Goal: Task Accomplishment & Management: Manage account settings

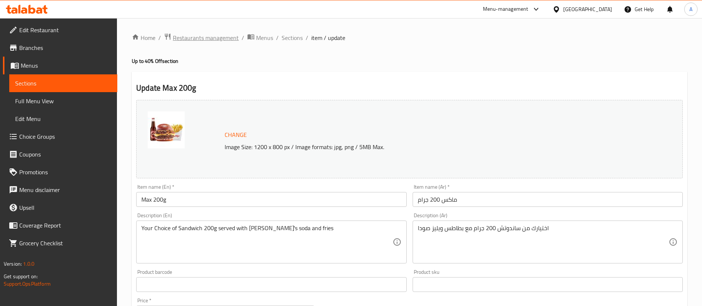
click at [208, 39] on span "Restaurants management" at bounding box center [206, 37] width 66 height 9
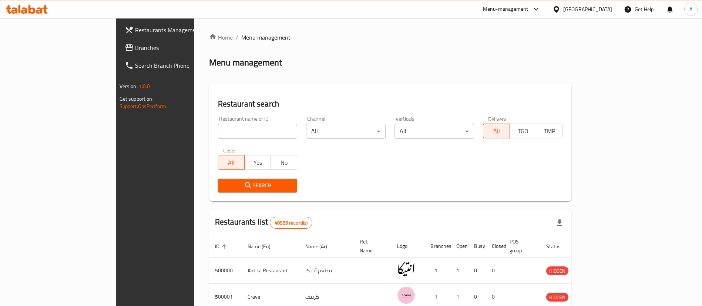
click at [282, 44] on div "Home / Menu management Menu management Restaurant search Restaurant name or ID …" at bounding box center [390, 270] width 363 height 474
drag, startPoint x: 230, startPoint y: 1, endPoint x: 318, endPoint y: 79, distance: 117.4
click at [380, 52] on div "Home / Menu management Menu management Restaurant search Restaurant name or ID …" at bounding box center [390, 270] width 363 height 474
click at [218, 135] on input "search" at bounding box center [258, 131] width 80 height 15
type input "peking"
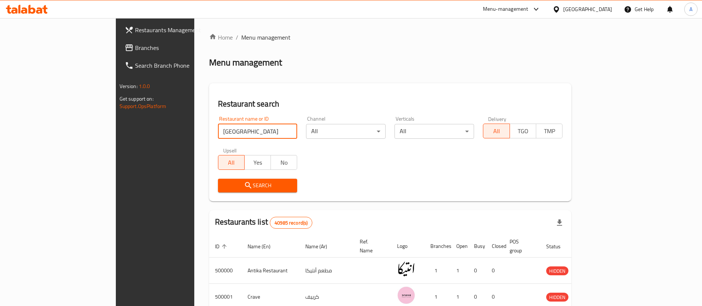
click button "Search" at bounding box center [258, 186] width 80 height 14
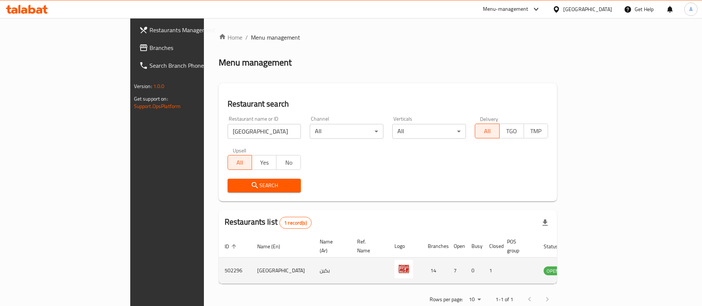
click at [219, 262] on td "502296" at bounding box center [235, 271] width 33 height 26
copy td "502296"
click at [591, 268] on icon "enhanced table" at bounding box center [587, 271] width 8 height 6
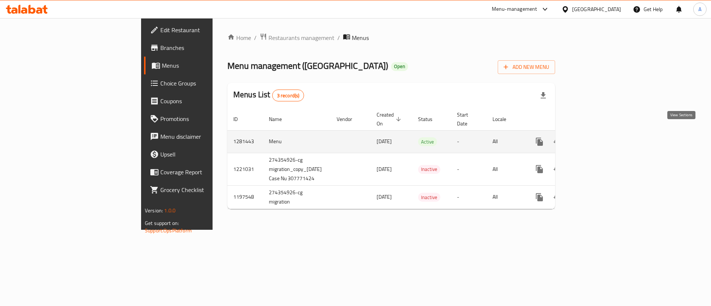
click at [601, 133] on link "enhanced table" at bounding box center [593, 142] width 18 height 18
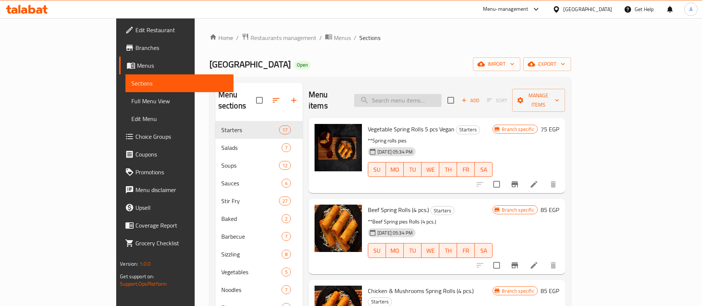
click at [419, 97] on input "search" at bounding box center [397, 100] width 87 height 13
type input "maadi"
click at [135, 46] on span "Branches" at bounding box center [181, 47] width 92 height 9
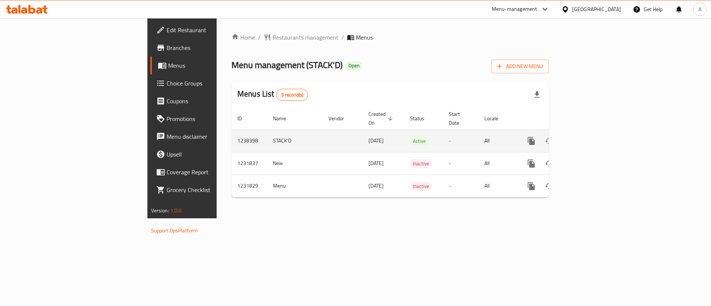
drag, startPoint x: 691, startPoint y: 130, endPoint x: 683, endPoint y: 132, distance: 8.4
click at [599, 130] on td "enhanced table" at bounding box center [557, 141] width 83 height 23
click at [589, 137] on icon "enhanced table" at bounding box center [584, 141] width 9 height 9
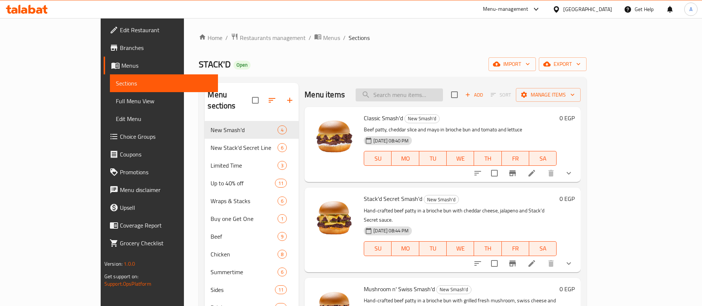
click at [424, 99] on input "search" at bounding box center [399, 94] width 87 height 13
paste input "Classic Smash'd"
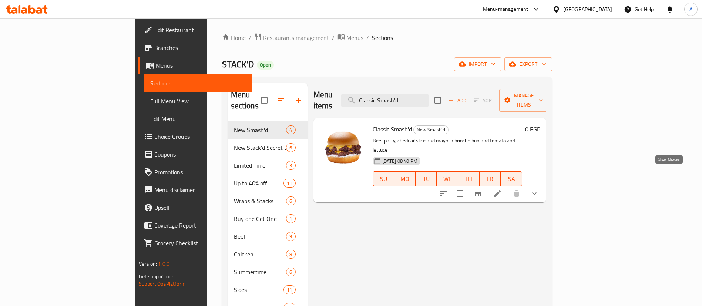
type input "Classic Smash'd"
click at [539, 189] on icon "show more" at bounding box center [534, 193] width 9 height 9
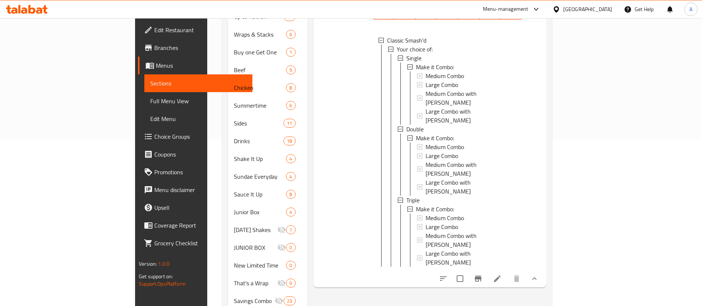
scroll to position [218, 0]
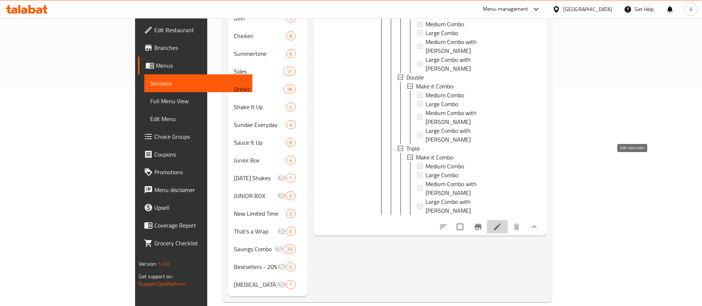
click at [502, 222] on icon at bounding box center [497, 226] width 9 height 9
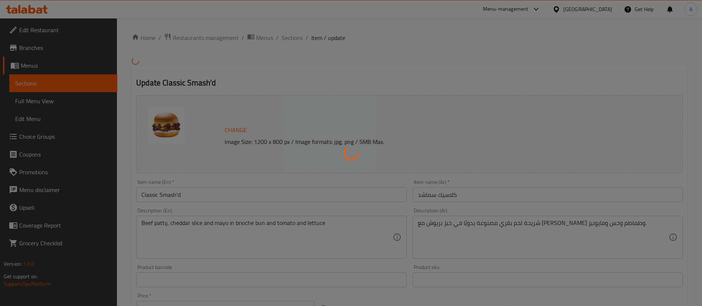
type input "أجعلها كومبو:"
type input "0"
type input "أجعلها كومبو:"
type input "0"
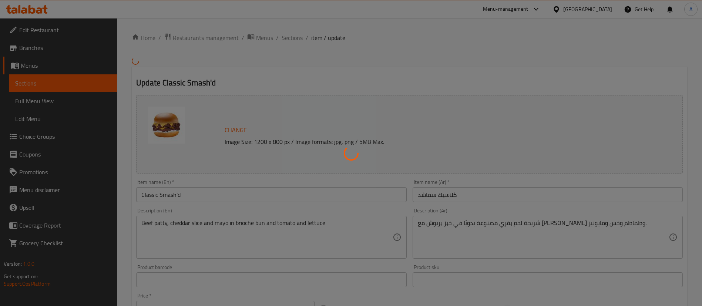
type input "0"
type input "أجعلها كومبو:"
type input "0"
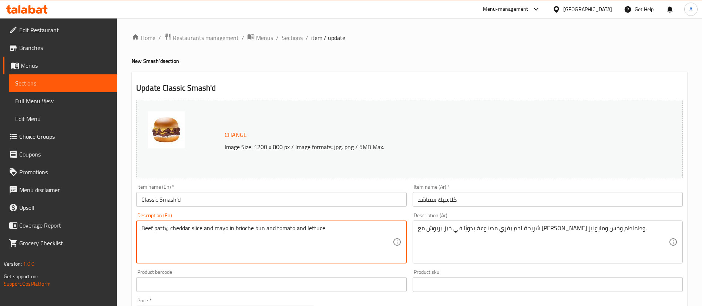
paste textarea "Hand-crafted beef patty in a brioche bun with cheddar cheese, tomato, lettuce a…"
type textarea "Hand-crafted beef patty in a brioche bun with cheddar cheese, tomato, lettuce a…"
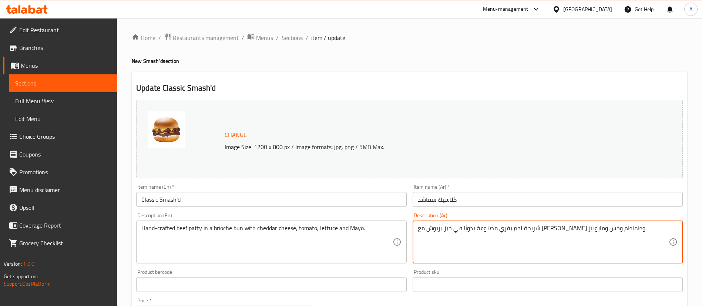
paste textarea "فطير"
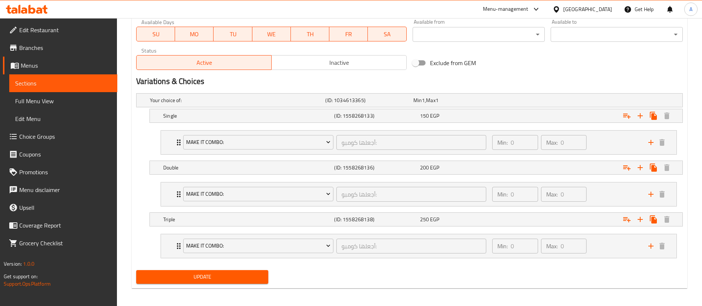
scroll to position [357, 0]
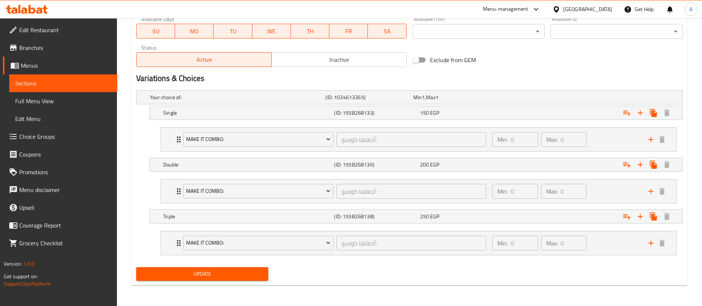
type textarea "قطعة لحم بقري في خبز بريوش مع جبن شيدر وطماطم وخس ومايونيز."
click at [180, 273] on span "Update" at bounding box center [202, 273] width 120 height 9
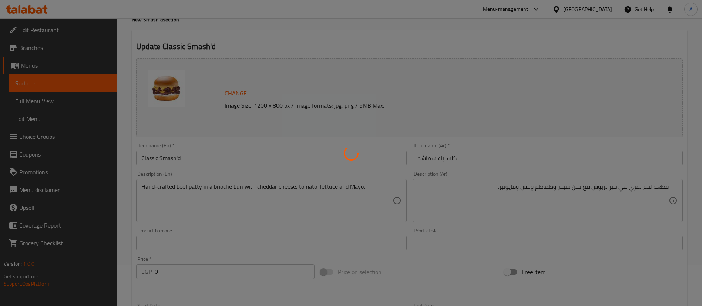
scroll to position [0, 0]
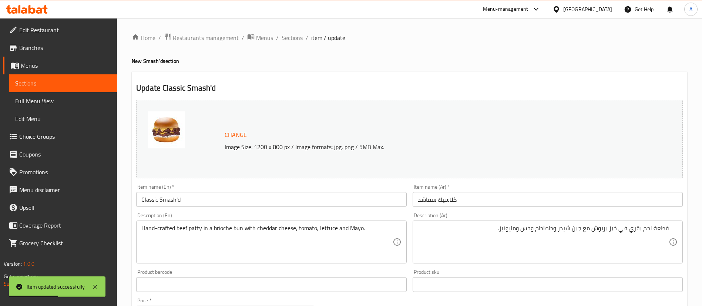
click at [294, 36] on span "Sections" at bounding box center [292, 37] width 21 height 9
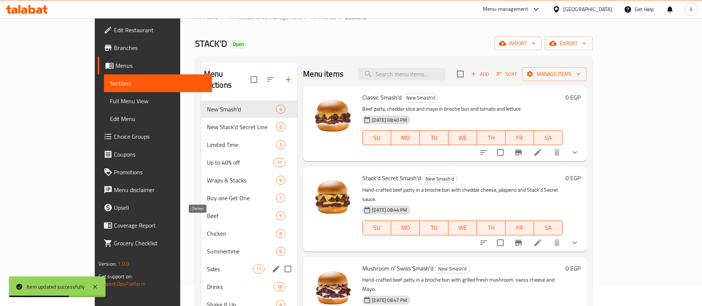
scroll to position [93, 0]
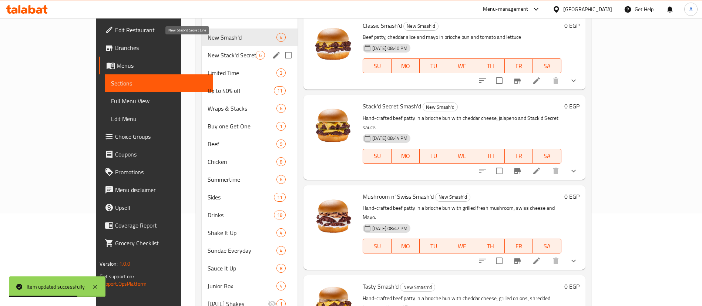
click at [208, 51] on span "New Stack'd Secret Line" at bounding box center [232, 55] width 48 height 9
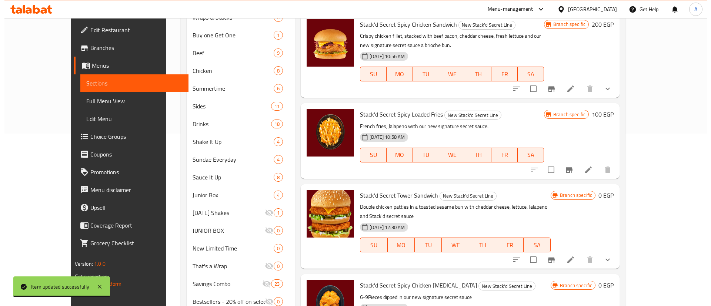
scroll to position [175, 0]
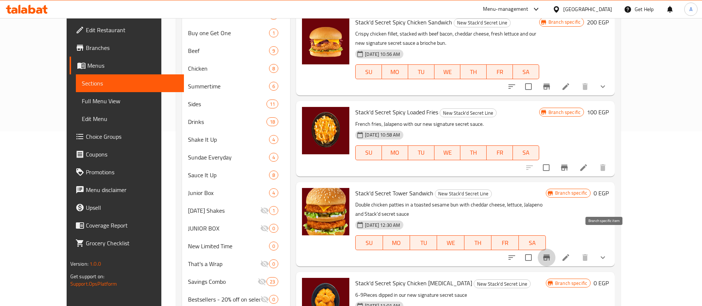
click at [550, 255] on icon "Branch-specific-item" at bounding box center [546, 258] width 7 height 6
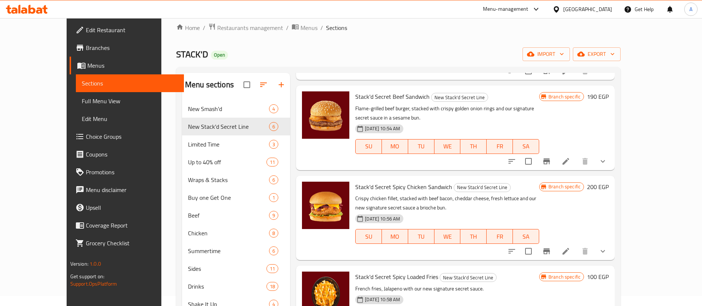
scroll to position [0, 0]
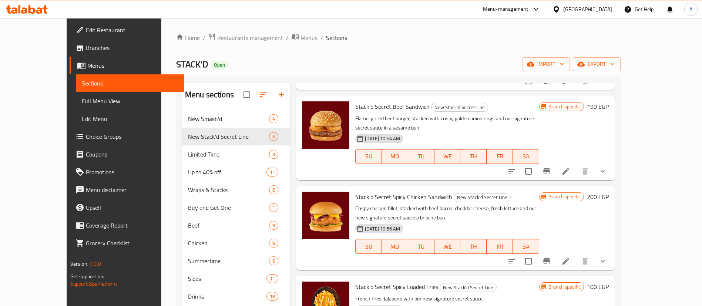
click at [429, 66] on div "STACK'D Open import export" at bounding box center [398, 64] width 444 height 14
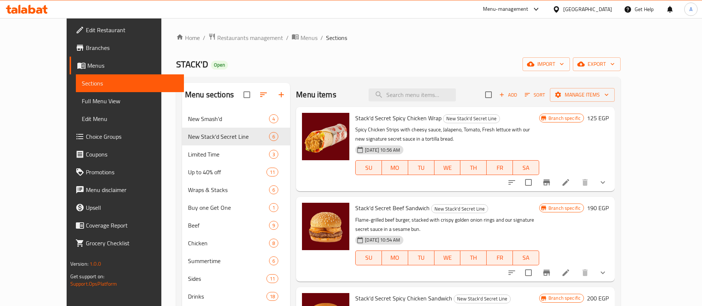
click at [360, 80] on div "Menu sections New Smash'd 4 New Stack'd Secret Line 6 Limited Time 3 Up to 40% …" at bounding box center [398, 293] width 444 height 433
click at [377, 50] on div "Home / Restaurants management / Menus / Sections STACK'D Open import export Men…" at bounding box center [398, 271] width 444 height 477
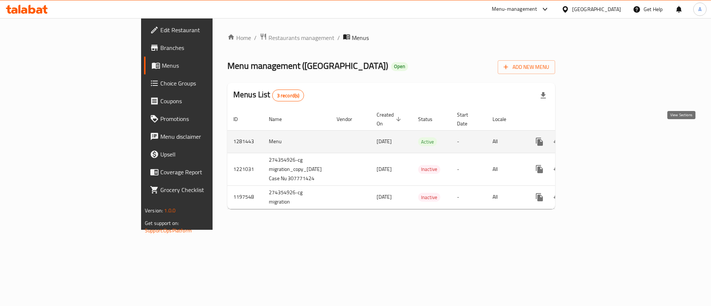
click at [601, 133] on link "enhanced table" at bounding box center [593, 142] width 18 height 18
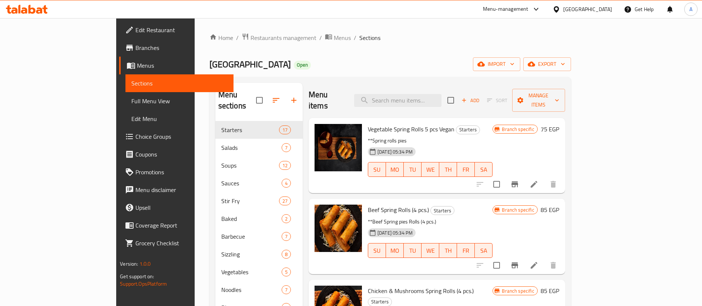
click at [119, 55] on link "Branches" at bounding box center [176, 48] width 114 height 18
